Goal: Information Seeking & Learning: Learn about a topic

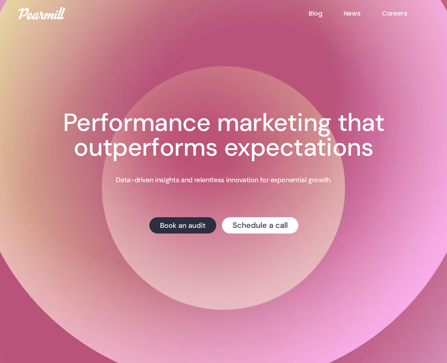
click at [326, 13] on link "Blog" at bounding box center [326, 13] width 35 height 9
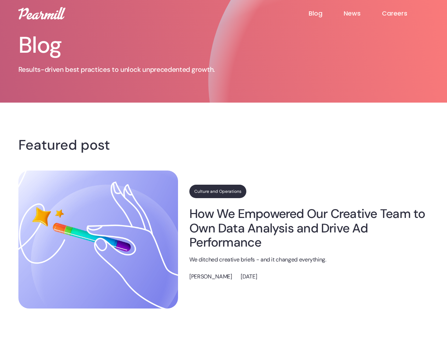
click at [98, 239] on img at bounding box center [98, 240] width 160 height 138
